Goal: Navigation & Orientation: Find specific page/section

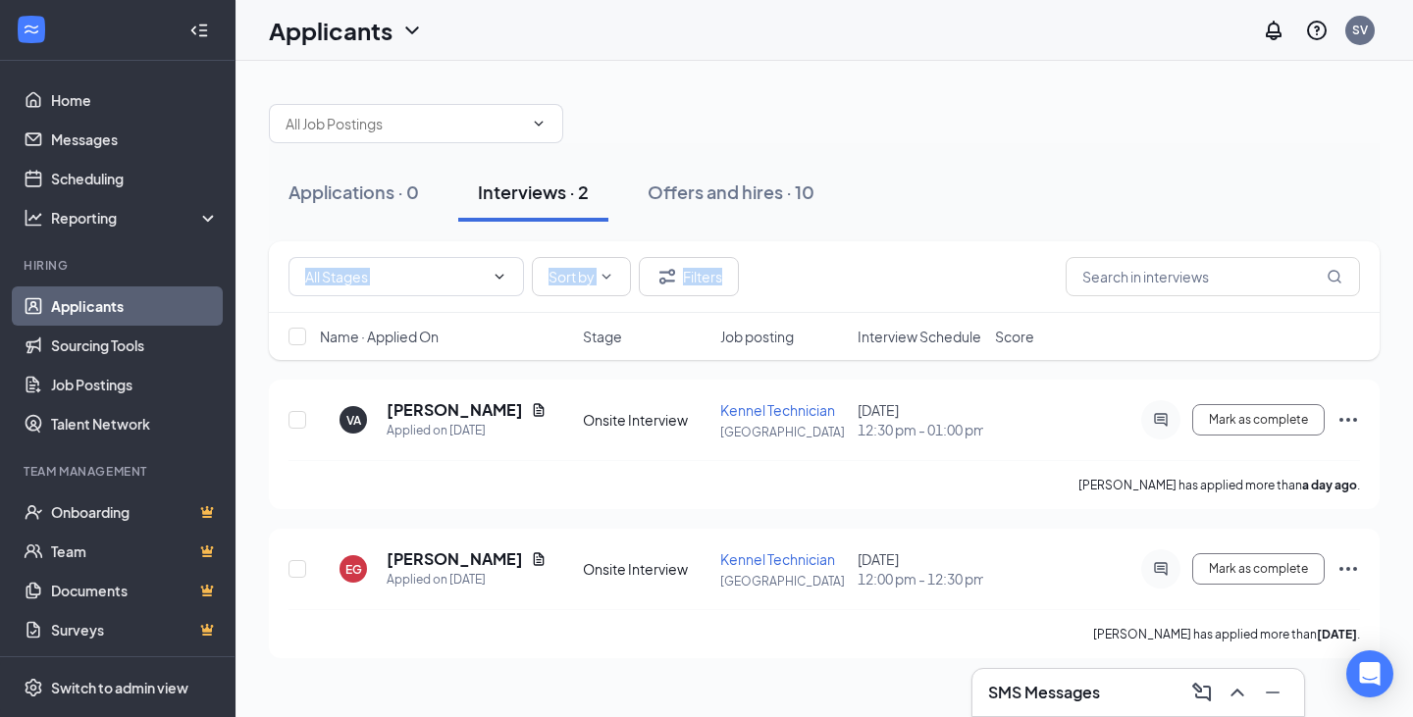
drag, startPoint x: 1412, startPoint y: 203, endPoint x: 1412, endPoint y: 297, distance: 94.2
click at [1412, 297] on div "Applications · 0 Interviews · 2 Offers and hires · 10 Sort by Filters Name · Ap…" at bounding box center [823, 371] width 1177 height 621
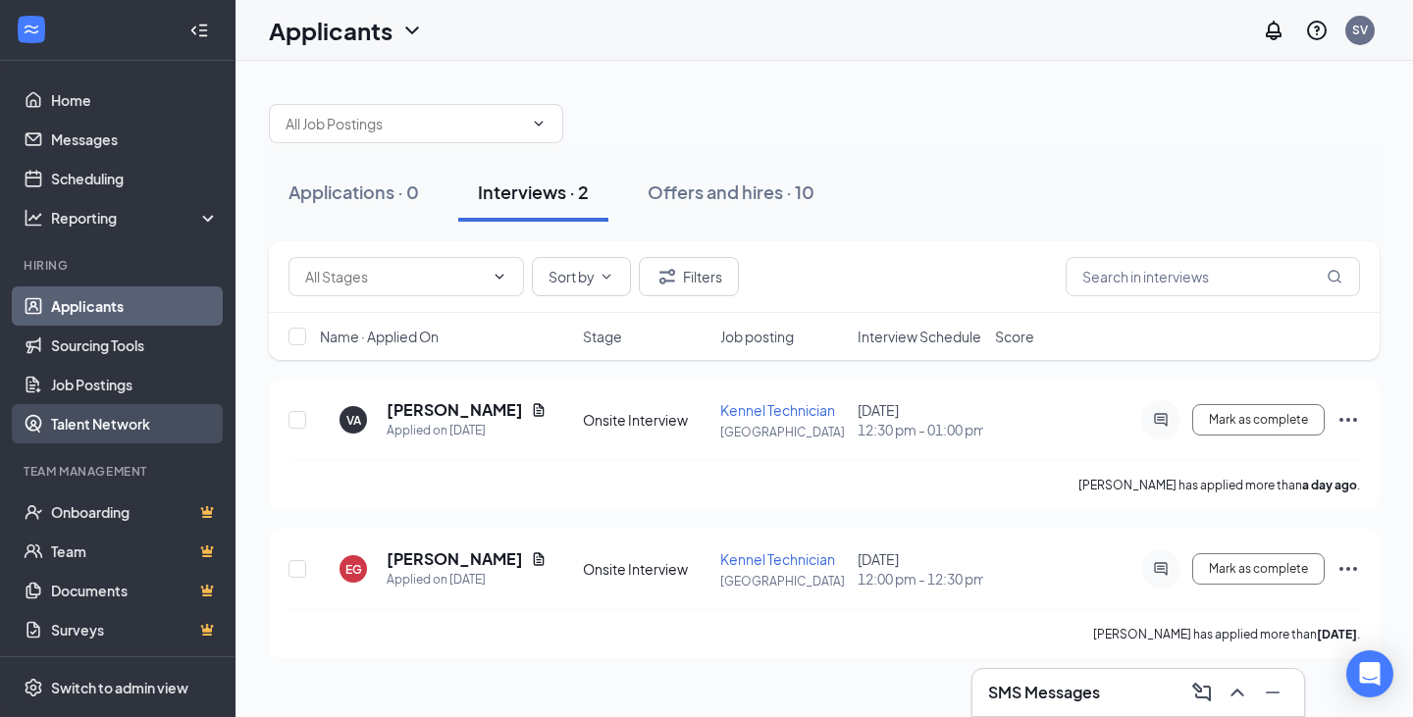
click at [117, 415] on link "Talent Network" at bounding box center [135, 423] width 168 height 39
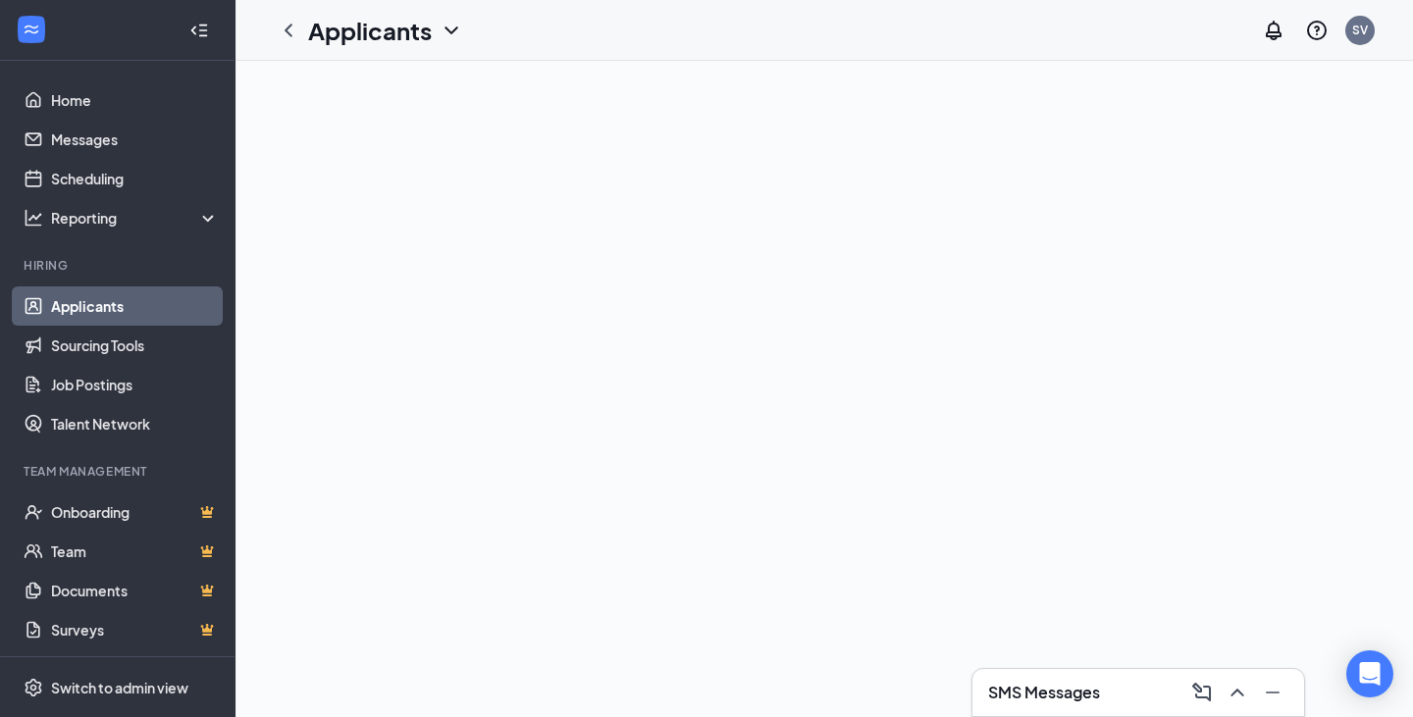
click at [446, 42] on div "Applicants" at bounding box center [385, 30] width 155 height 33
click at [395, 30] on h1 "Applicants" at bounding box center [370, 30] width 124 height 33
click at [381, 36] on h1 "Applicants" at bounding box center [370, 30] width 124 height 33
click at [368, 91] on link "Applicants" at bounding box center [426, 86] width 212 height 20
